Goal: Complete application form

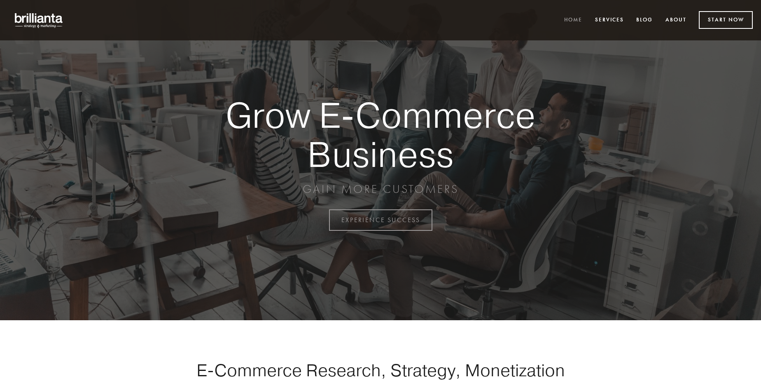
scroll to position [2159, 0]
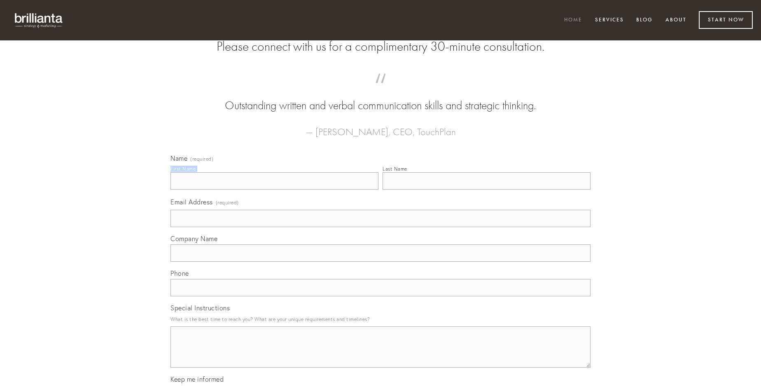
type input "[PERSON_NAME]"
click at [486, 189] on input "Last Name" at bounding box center [487, 180] width 208 height 17
type input "[PERSON_NAME]"
click at [381, 227] on input "Email Address (required)" at bounding box center [380, 218] width 420 height 17
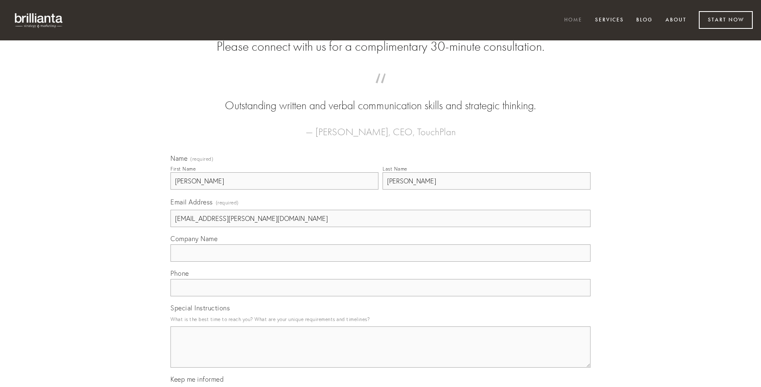
type input "[EMAIL_ADDRESS][PERSON_NAME][DOMAIN_NAME]"
click at [381, 262] on input "Company Name" at bounding box center [380, 252] width 420 height 17
type input "vivo"
click at [381, 296] on input "text" at bounding box center [380, 287] width 420 height 17
click at [381, 354] on textarea "Special Instructions" at bounding box center [380, 346] width 420 height 41
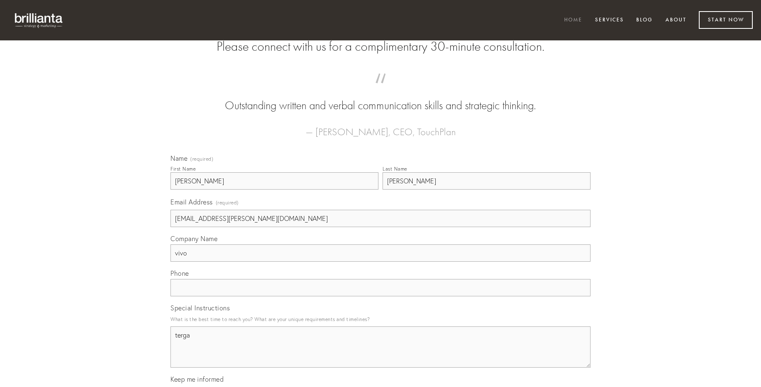
type textarea "terga"
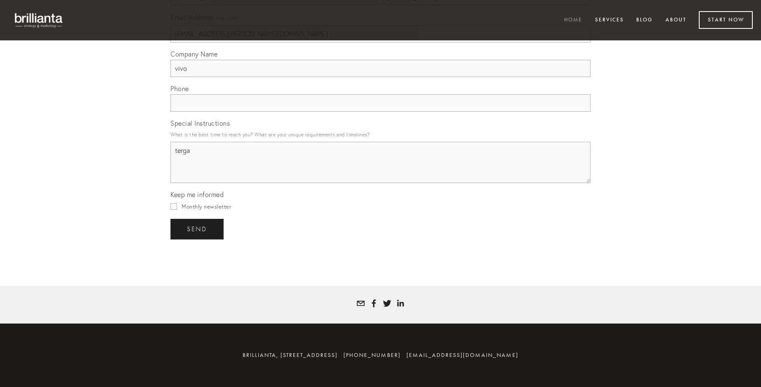
click at [198, 229] on span "send" at bounding box center [197, 228] width 20 height 7
